Goal: Task Accomplishment & Management: Use online tool/utility

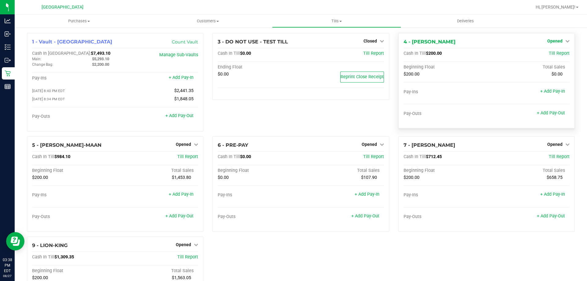
click at [553, 43] on span "Opened" at bounding box center [554, 40] width 15 height 5
click at [554, 55] on link "Close Till" at bounding box center [555, 53] width 16 height 5
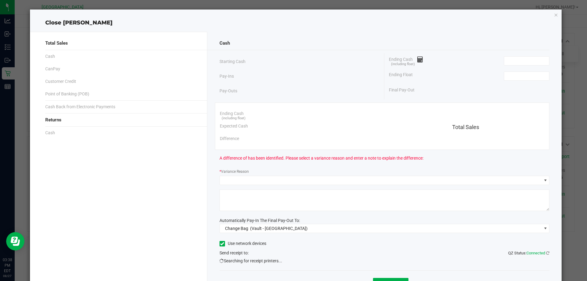
click at [552, 51] on div "Cash Starting Cash Pay-Ins Pay-Outs Ending Cash (including float) Ending Float …" at bounding box center [384, 168] width 354 height 272
click at [525, 74] on input at bounding box center [526, 76] width 45 height 9
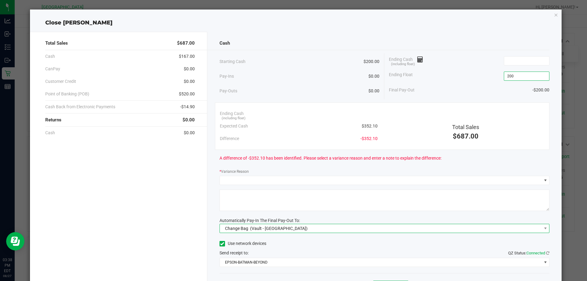
click at [370, 225] on span "Change Bag (Vault - [GEOGRAPHIC_DATA])" at bounding box center [381, 228] width 322 height 9
type input "$200.00"
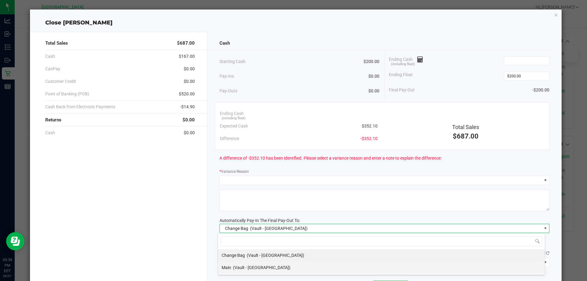
click at [274, 266] on span "(Vault - [GEOGRAPHIC_DATA])" at bounding box center [261, 267] width 57 height 5
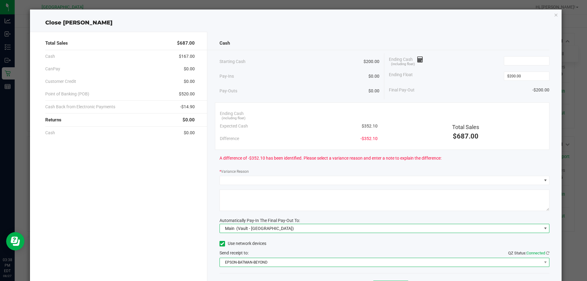
click at [265, 260] on span "EPSON-BATMAN-BEYOND" at bounding box center [381, 262] width 322 height 9
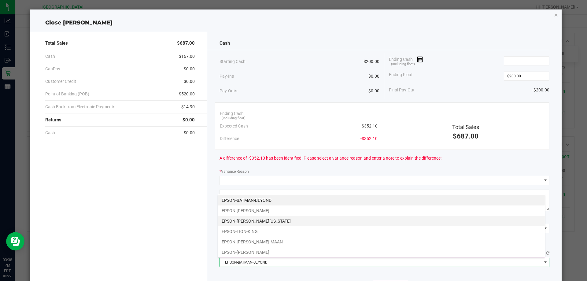
click at [268, 216] on li "EPSON-[PERSON_NAME][US_STATE]" at bounding box center [381, 221] width 327 height 10
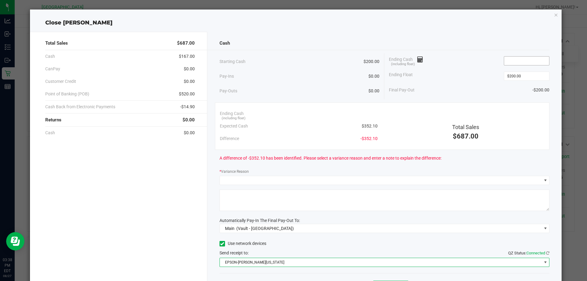
click at [522, 59] on input at bounding box center [526, 61] width 45 height 9
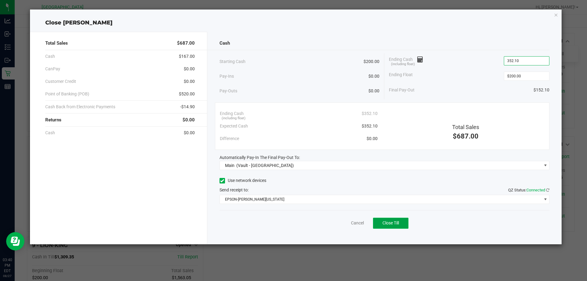
type input "$352.10"
click at [401, 221] on button "Close Till" at bounding box center [390, 223] width 35 height 11
click at [340, 222] on link "Dismiss" at bounding box center [343, 223] width 15 height 6
